Goal: Communication & Community: Share content

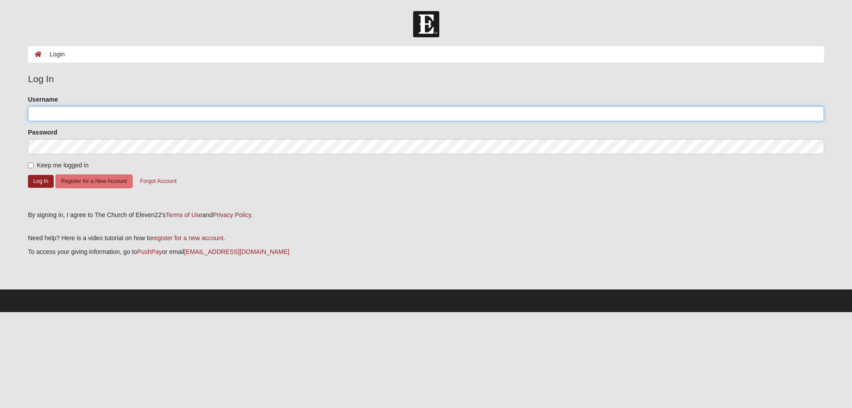
click at [95, 112] on input "Username" at bounding box center [426, 113] width 796 height 15
type input "karey99"
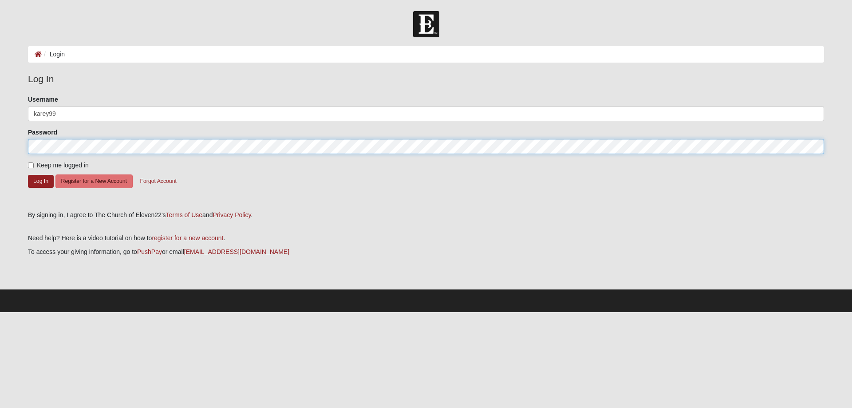
click at [28, 175] on button "Log In" at bounding box center [41, 181] width 26 height 13
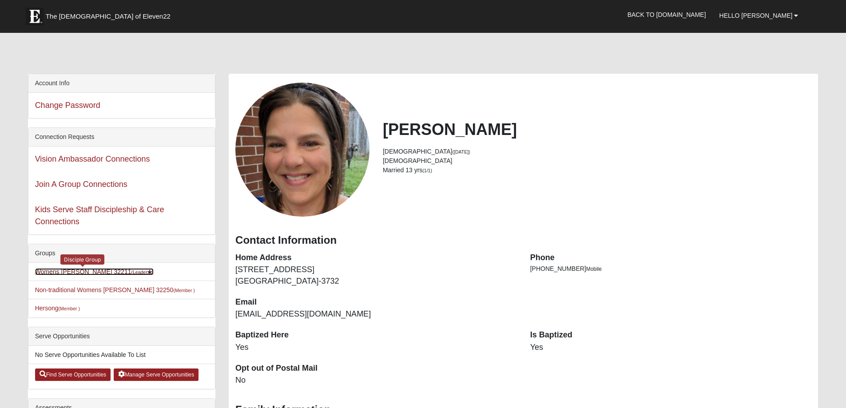
click at [67, 273] on link "Womens [PERSON_NAME] 32211 (Leader )" at bounding box center [94, 271] width 119 height 7
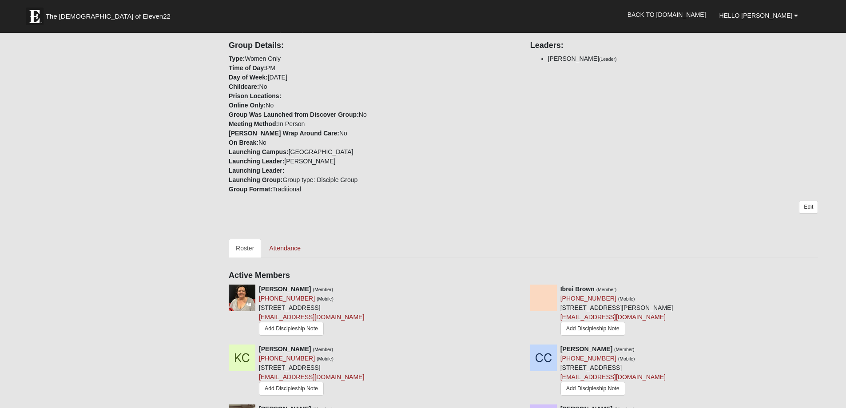
scroll to position [266, 0]
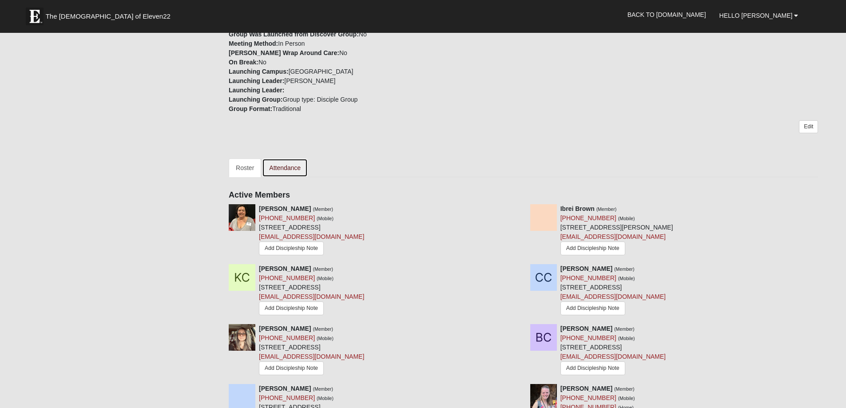
click at [292, 172] on link "Attendance" at bounding box center [285, 167] width 46 height 19
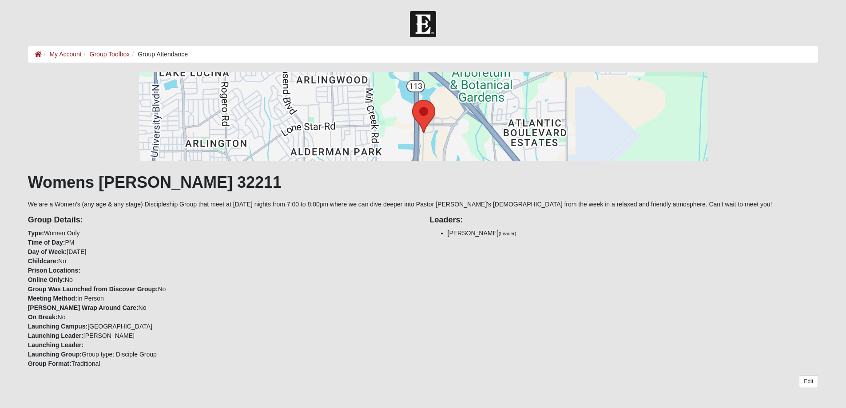
click at [109, 58] on li "Group Toolbox" at bounding box center [106, 54] width 48 height 9
click at [106, 49] on ol "My Account Group Toolbox Group Attendance" at bounding box center [423, 54] width 790 height 16
click at [108, 56] on link "Group Toolbox" at bounding box center [110, 54] width 40 height 7
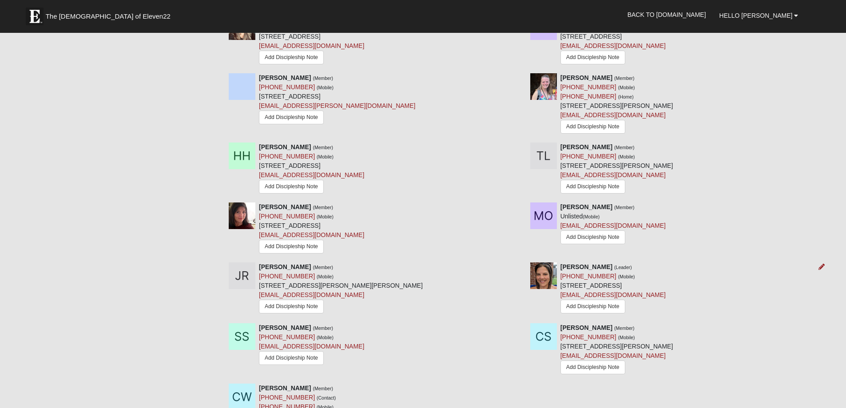
scroll to position [862, 0]
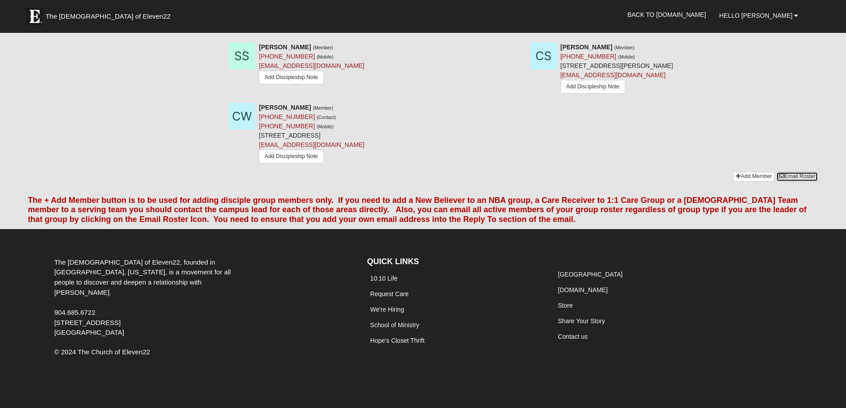
click at [798, 174] on link "Email Roster" at bounding box center [797, 176] width 42 height 9
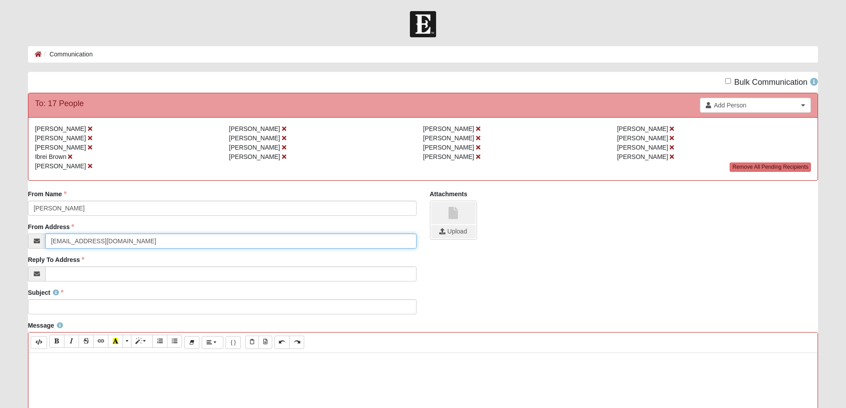
drag, startPoint x: 118, startPoint y: 242, endPoint x: 43, endPoint y: 237, distance: 74.8
click at [43, 237] on div "info@coe22.com" at bounding box center [222, 240] width 388 height 15
type input "[EMAIL_ADDRESS][DOMAIN_NAME]"
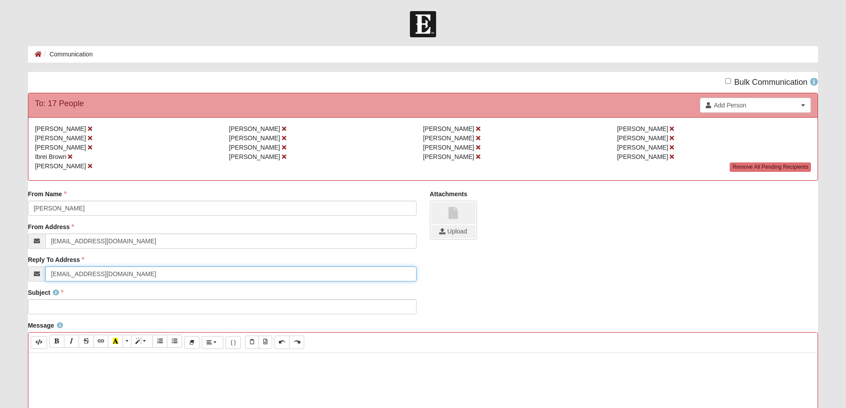
type input "[EMAIL_ADDRESS][DOMAIN_NAME]"
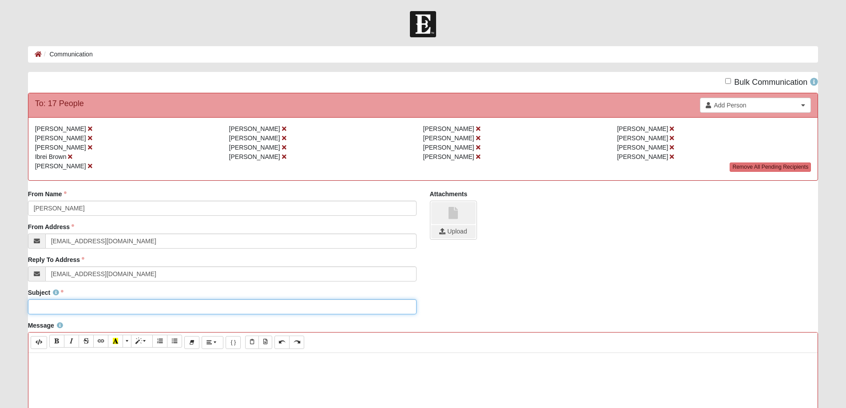
click at [62, 308] on input "Subject" at bounding box center [222, 306] width 388 height 15
type input "Elijah: Fire Fall Down"
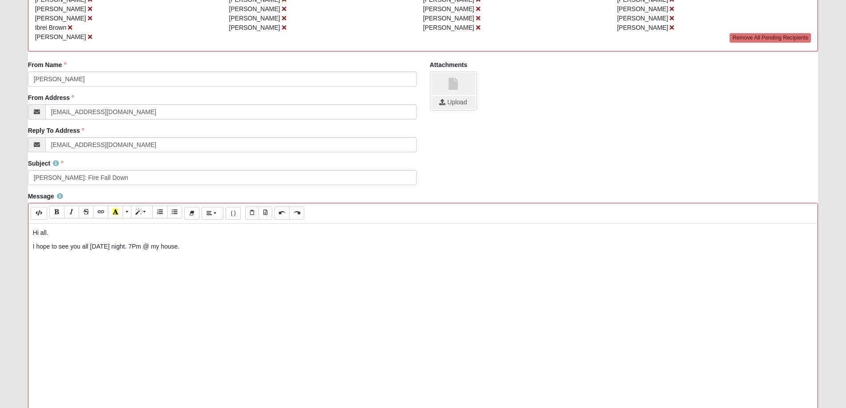
scroll to position [133, 0]
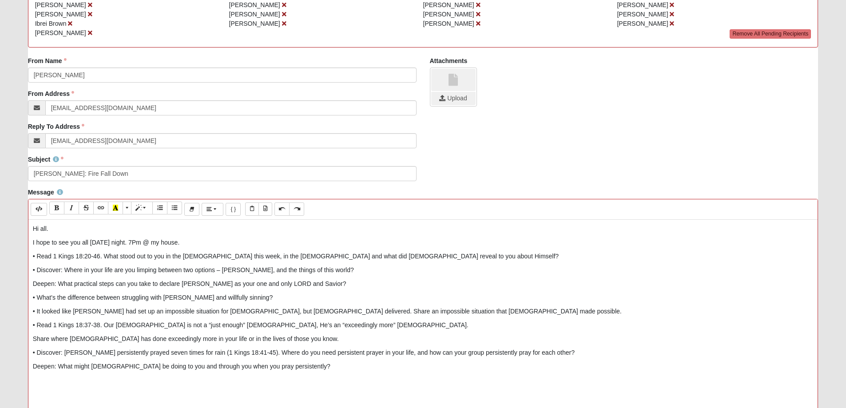
click at [203, 244] on p "I hope to see you all Thursday night. 7Pm @ my house." at bounding box center [423, 242] width 780 height 9
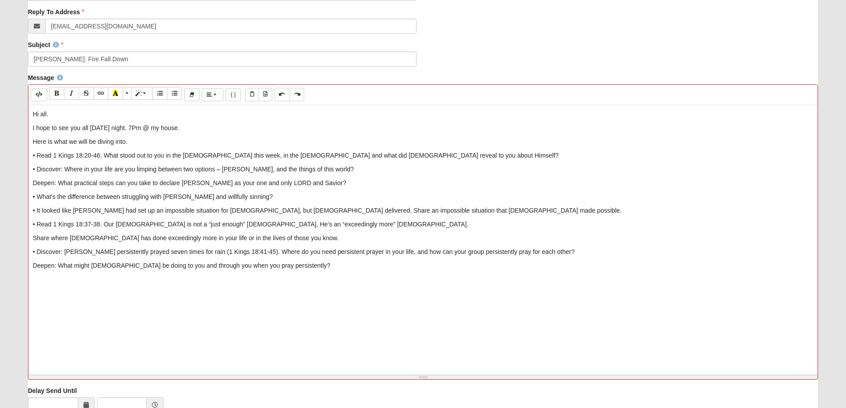
scroll to position [266, 0]
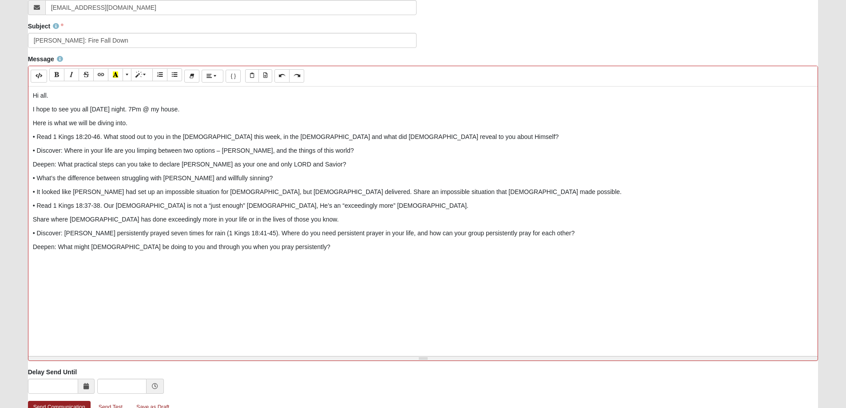
click at [287, 254] on div "Hi all. I hope to see you all Thursday night. 7Pm @ my house. Here is what we w…" at bounding box center [422, 220] width 789 height 266
click at [29, 136] on div "Hi all. I hope to see you all Thursday night. 7Pm @ my house. Here is what we w…" at bounding box center [422, 220] width 789 height 266
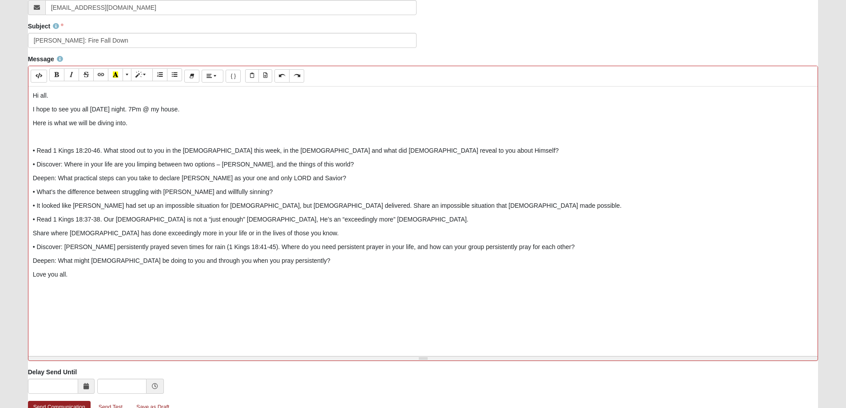
click at [30, 272] on div "Hi all. I hope to see you all Thursday night. 7Pm @ my house. Here is what we w…" at bounding box center [422, 220] width 789 height 266
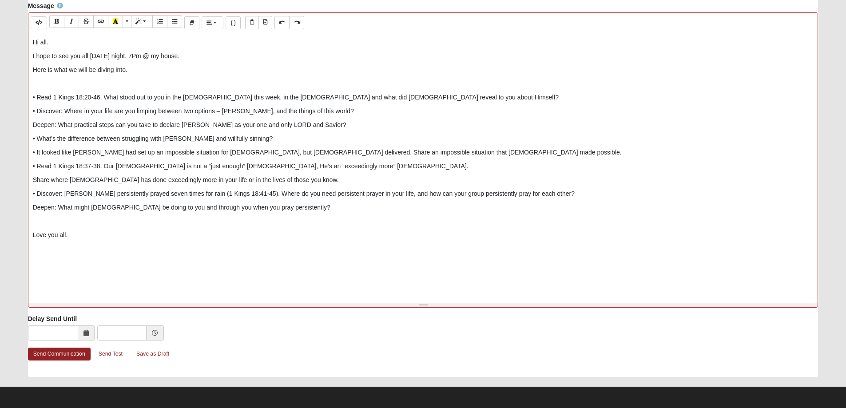
scroll to position [321, 0]
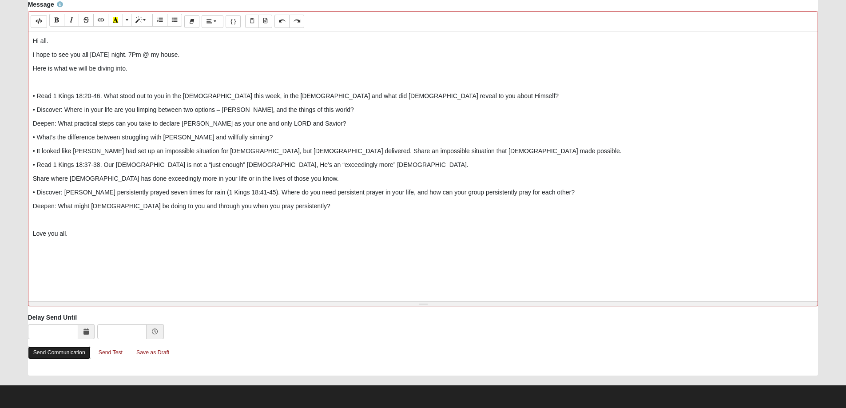
click at [66, 350] on link "Send Communication" at bounding box center [59, 352] width 63 height 13
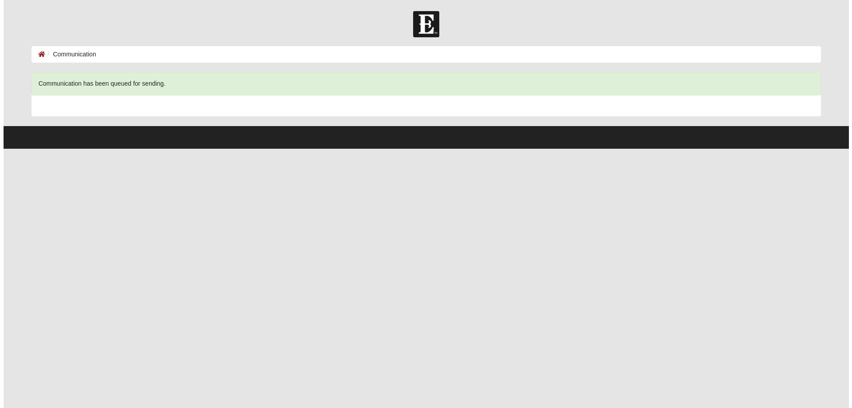
scroll to position [0, 0]
